Goal: Information Seeking & Learning: Learn about a topic

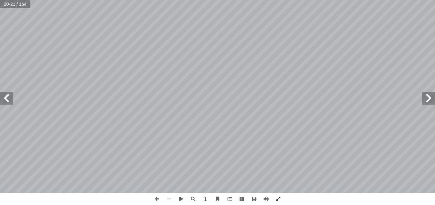
click at [9, 96] on span at bounding box center [6, 98] width 13 height 13
click at [158, 199] on span at bounding box center [157, 199] width 12 height 12
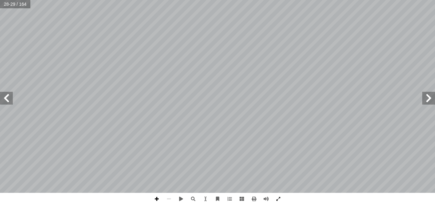
click at [156, 199] on span at bounding box center [157, 199] width 12 height 12
click at [31, 200] on div "٢٤ : ُ ش ِ ناق ُ ن َ ، و َ ة َ ح ْ و َّ الل ُ ل َّ م أ ا َ ت َ ن ٢٥ 28-29 / 164" at bounding box center [217, 102] width 435 height 205
click at [11, 100] on span at bounding box center [6, 98] width 13 height 13
click at [155, 200] on span at bounding box center [157, 199] width 12 height 12
click at [276, 200] on span at bounding box center [278, 199] width 12 height 12
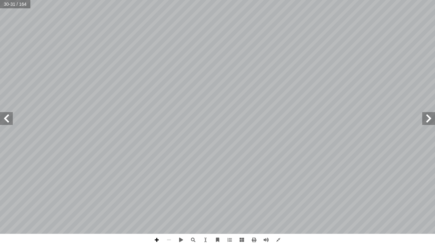
click at [156, 205] on span at bounding box center [157, 239] width 12 height 12
click at [6, 118] on span at bounding box center [6, 118] width 13 height 13
click at [158, 205] on span at bounding box center [157, 239] width 12 height 12
click at [7, 116] on span at bounding box center [6, 118] width 13 height 13
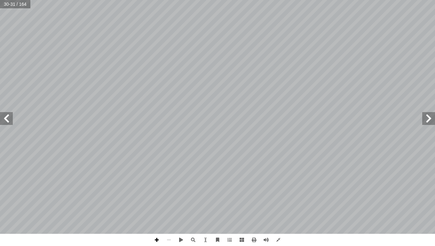
click at [157, 205] on span at bounding box center [157, 239] width 12 height 12
drag, startPoint x: 161, startPoint y: 235, endPoint x: 3, endPoint y: 245, distance: 159.3
click at [3, 205] on div "٢٦ : أ ا َ ر ْ ق َ ن ُّ س ِ ح أ ا َ ف نا، ِ ت ْ ي َ ب ِ ناء ِ في ف ِ تون ْ ي َّ…" at bounding box center [217, 123] width 435 height 246
